Goal: Communication & Community: Answer question/provide support

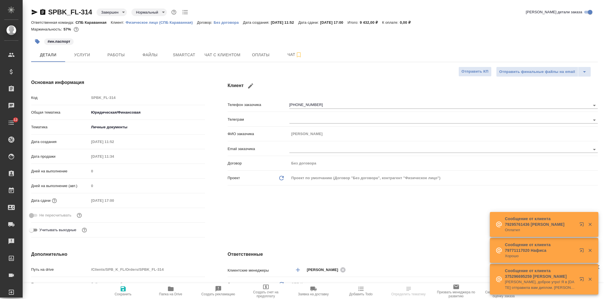
select select "RU"
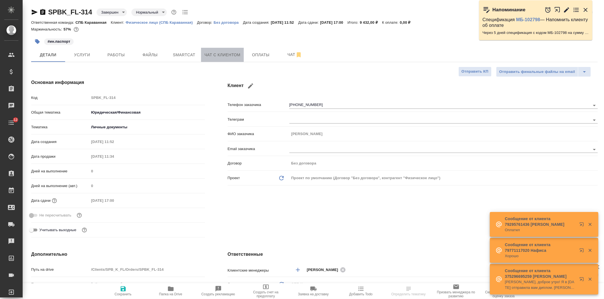
click at [230, 55] on span "Чат с клиентом" at bounding box center [222, 55] width 36 height 7
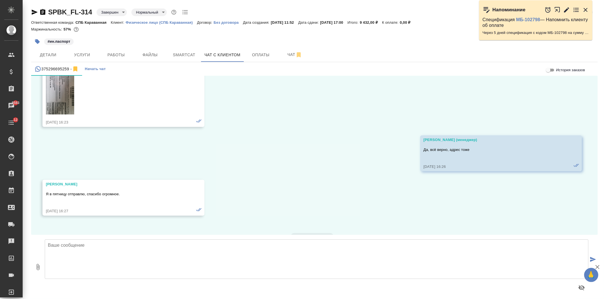
scroll to position [2951, 0]
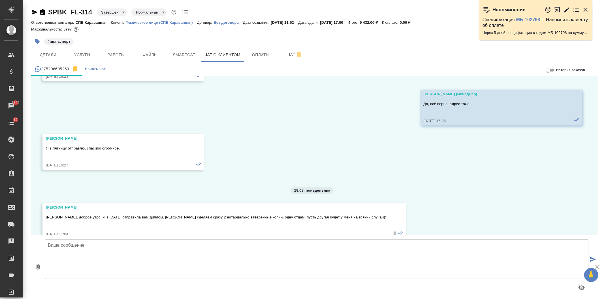
click at [176, 264] on textarea at bounding box center [316, 260] width 543 height 40
click at [292, 251] on textarea "[PERSON_NAME], доброе утро! Хорошо, расчёт тогда пришлю после получения. Отправ…" at bounding box center [316, 260] width 543 height 40
click at [139, 244] on textarea "[PERSON_NAME], доброе утро! Хорошо, расчёт тогда пришлю после получения. Отправ…" at bounding box center [316, 260] width 543 height 40
click at [285, 241] on textarea "[PERSON_NAME], доброе утро! Хорошо, расчёт пришлю после получения. Отправьте, п…" at bounding box center [316, 260] width 543 height 40
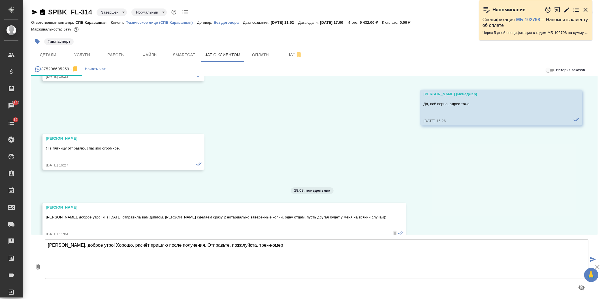
click at [198, 245] on textarea "[PERSON_NAME], доброе утро! Хорошо, расчёт пришлю после получения. Отправьте, п…" at bounding box center [316, 260] width 543 height 40
click at [204, 245] on textarea "[PERSON_NAME], доброе утро! Хорошо, расчёт пришлю после получения. Отправьте, п…" at bounding box center [316, 260] width 543 height 40
drag, startPoint x: 143, startPoint y: 245, endPoint x: 127, endPoint y: 248, distance: 16.0
click at [127, 248] on textarea "[PERSON_NAME], доброе утро! Хорошо, расчёт пришлю после получения. Отправьте, п…" at bounding box center [316, 260] width 543 height 40
click at [129, 247] on textarea "[PERSON_NAME], доброе утро! Хорошо, расчёт топравлю после получения. Отправьте,…" at bounding box center [316, 260] width 543 height 40
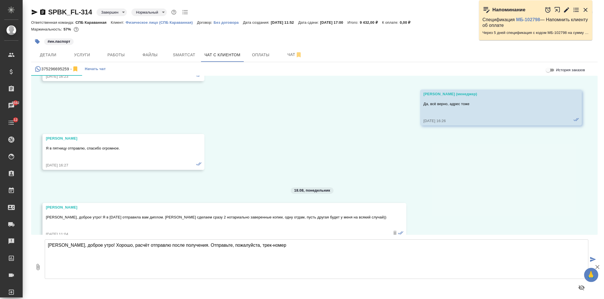
drag, startPoint x: 208, startPoint y: 245, endPoint x: 187, endPoint y: 247, distance: 21.0
click at [187, 247] on textarea "[PERSON_NAME], доброе утро! Хорошо, расчёт отправлю после получения. Отправьте,…" at bounding box center [316, 260] width 543 height 40
click at [285, 258] on textarea "[PERSON_NAME], доброе утро! Хорошо, расчёт отправлю после получения. Пришлите, …" at bounding box center [316, 260] width 543 height 40
click at [297, 255] on textarea "[PERSON_NAME], доброе утро! Хорошо, расчёт отправлю после получения. Пришлите, …" at bounding box center [316, 260] width 543 height 40
click at [269, 249] on textarea "[PERSON_NAME], доброе утро! Хорошо, расчёт отправлю после получения. Пришлите, …" at bounding box center [316, 260] width 543 height 40
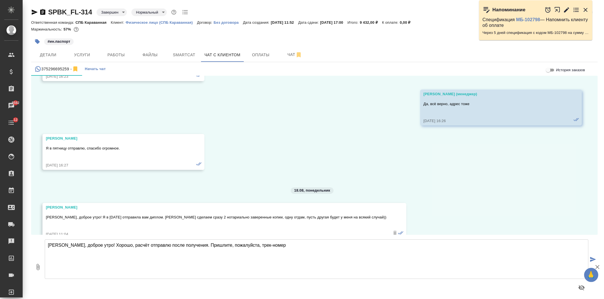
click at [183, 245] on textarea "[PERSON_NAME], доброе утро! Хорошо, расчёт отправлю после получения. Пришлите, …" at bounding box center [316, 260] width 543 height 40
click at [272, 253] on textarea "[PERSON_NAME], доброе утро! Хорошо, расчёт отправлю после получения диплома. Пр…" at bounding box center [316, 260] width 543 height 40
click at [296, 248] on textarea "[PERSON_NAME], доброе утро! Хорошо, расчёт отправлю после получения диплома. Пр…" at bounding box center [316, 260] width 543 height 40
drag, startPoint x: 298, startPoint y: 247, endPoint x: 207, endPoint y: 252, distance: 91.3
click at [207, 252] on textarea "[PERSON_NAME], доброе утро! Хорошо, расчёт отправлю после получения диплома. Пр…" at bounding box center [316, 260] width 543 height 40
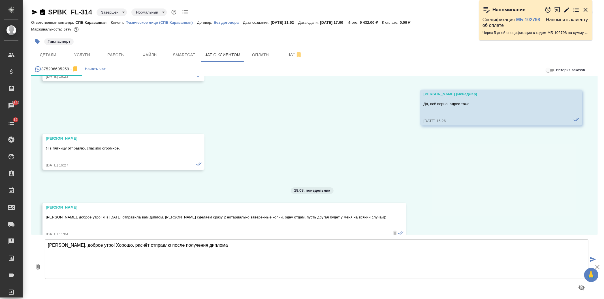
click at [250, 256] on textarea "[PERSON_NAME], доброе утро! Хорошо, расчёт отправлю после получения диплома" at bounding box center [316, 260] width 543 height 40
type textarea "[PERSON_NAME], доброе утро! Хорошо, расчёт отправлю после получения диплома"
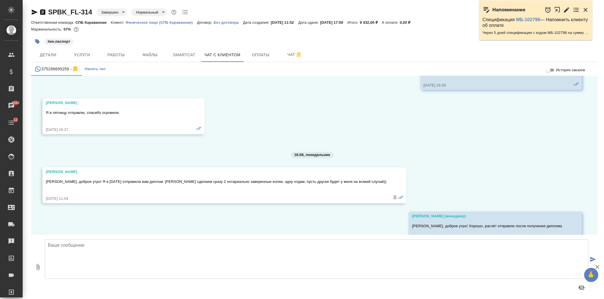
click at [250, 256] on textarea at bounding box center [316, 260] width 543 height 40
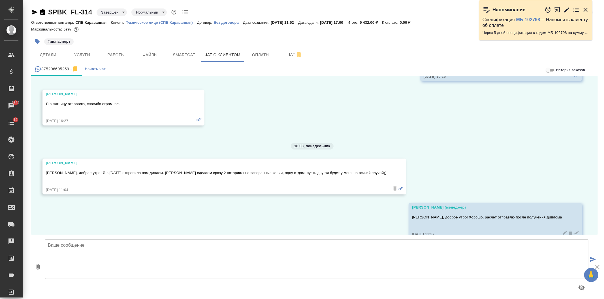
paste textarea "Пришлите, пожалуйста, трек-номер"
click at [163, 251] on textarea "Пришлите, пожалуйста, трек-номер" at bounding box center [316, 260] width 543 height 40
type textarea "Пришлите, пожалуйста, трек-номер"
